Goal: Browse casually

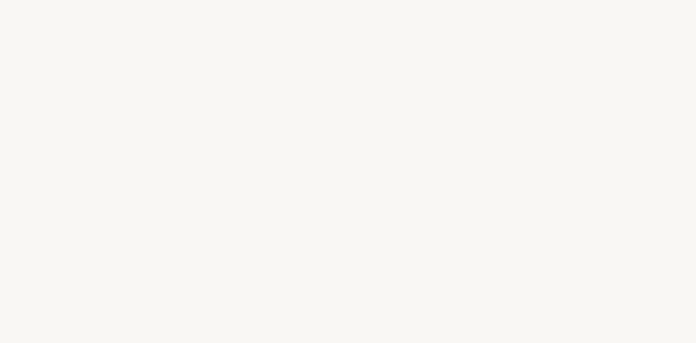
select select "DE"
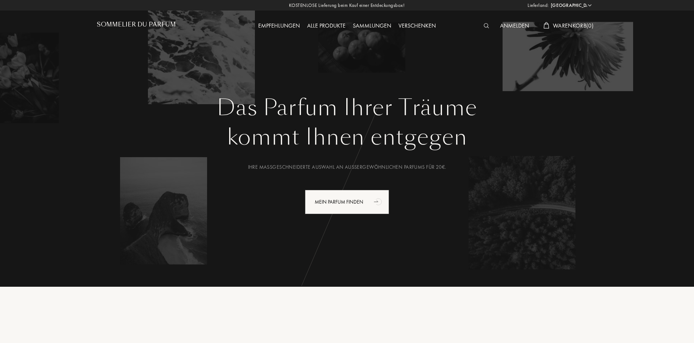
click at [335, 23] on div "Alle Produkte" at bounding box center [326, 25] width 46 height 9
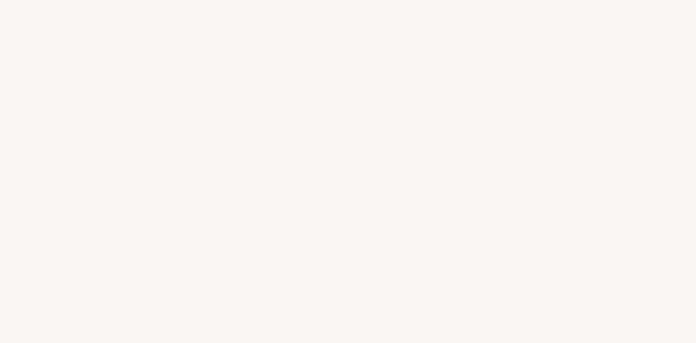
select select "DE"
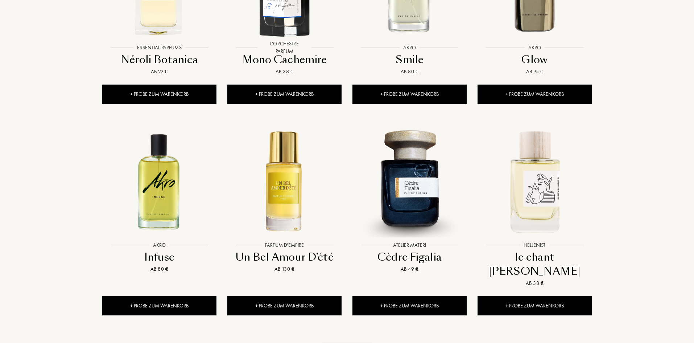
scroll to position [653, 0]
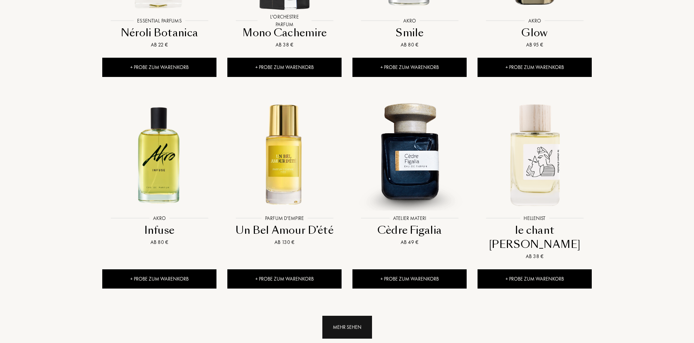
click at [356, 315] on div "Mehr sehen" at bounding box center [347, 326] width 50 height 23
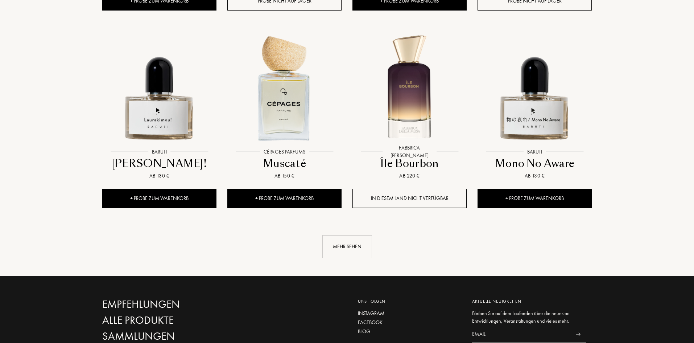
scroll to position [1341, 0]
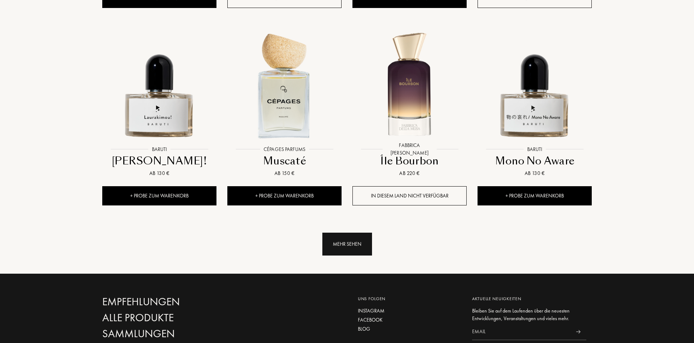
click at [369, 232] on div "Mehr sehen" at bounding box center [347, 243] width 50 height 23
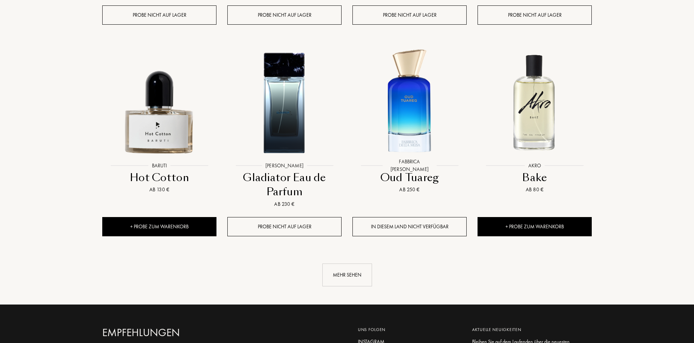
scroll to position [1994, 0]
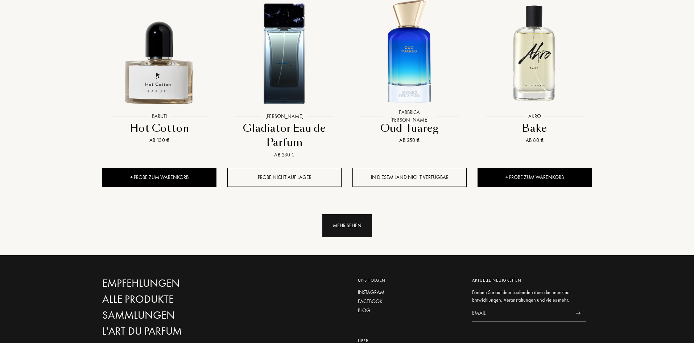
click at [371, 214] on div "Mehr sehen" at bounding box center [347, 225] width 50 height 23
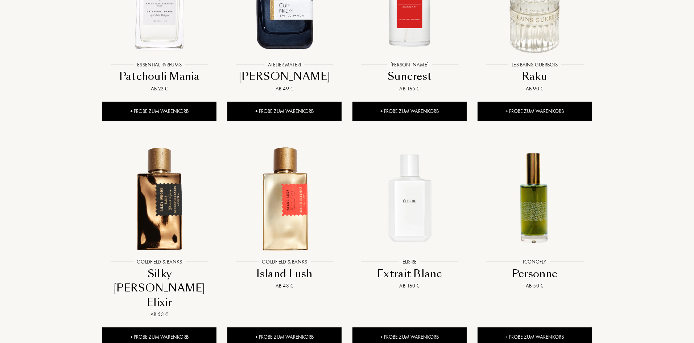
scroll to position [2465, 0]
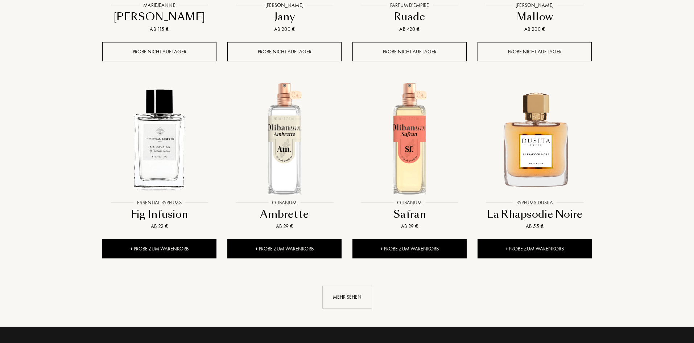
scroll to position [3154, 0]
